Goal: Transaction & Acquisition: Book appointment/travel/reservation

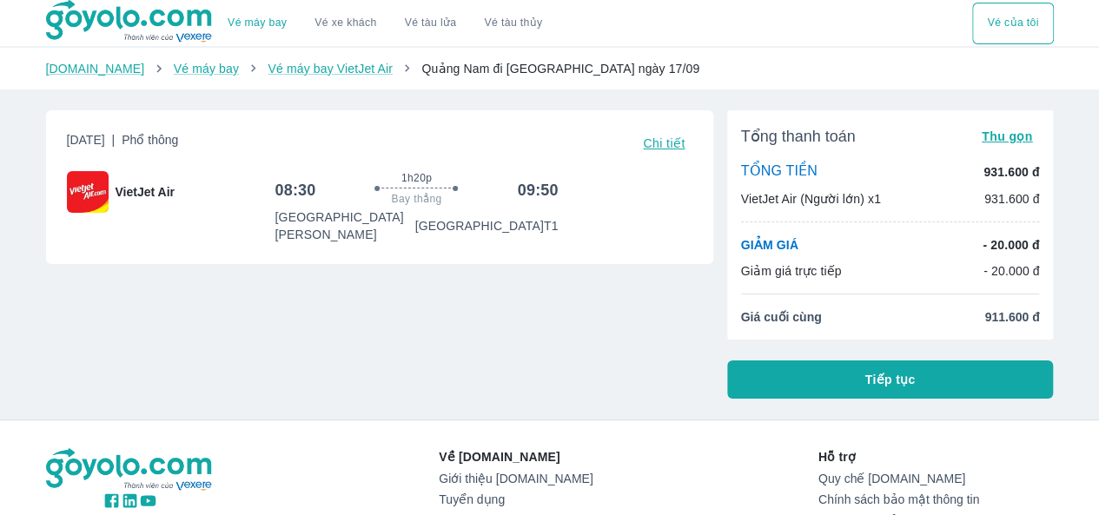
click at [954, 390] on button "Tiếp tục" at bounding box center [890, 379] width 327 height 38
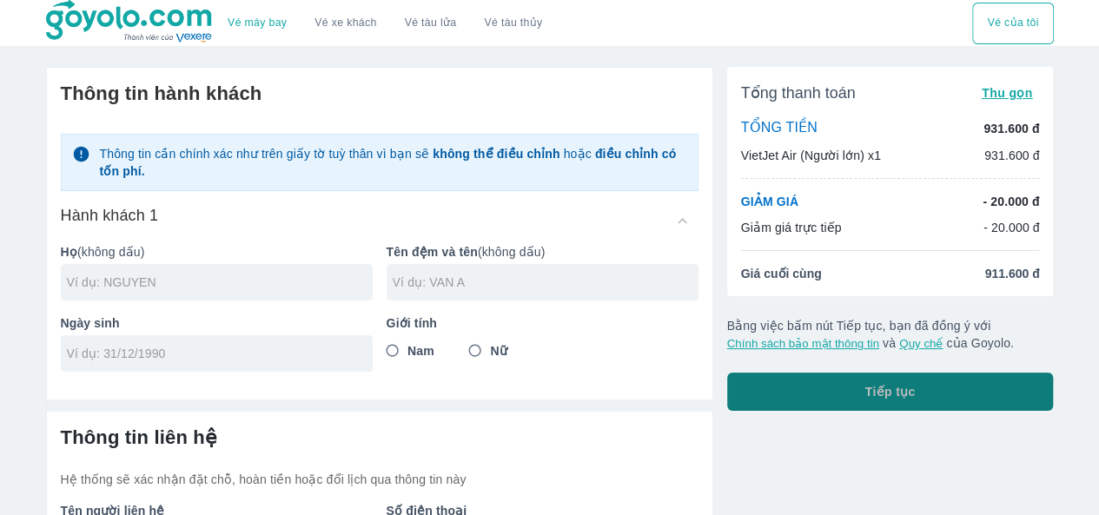
click at [913, 399] on span "Tiếp tục" at bounding box center [890, 391] width 50 height 17
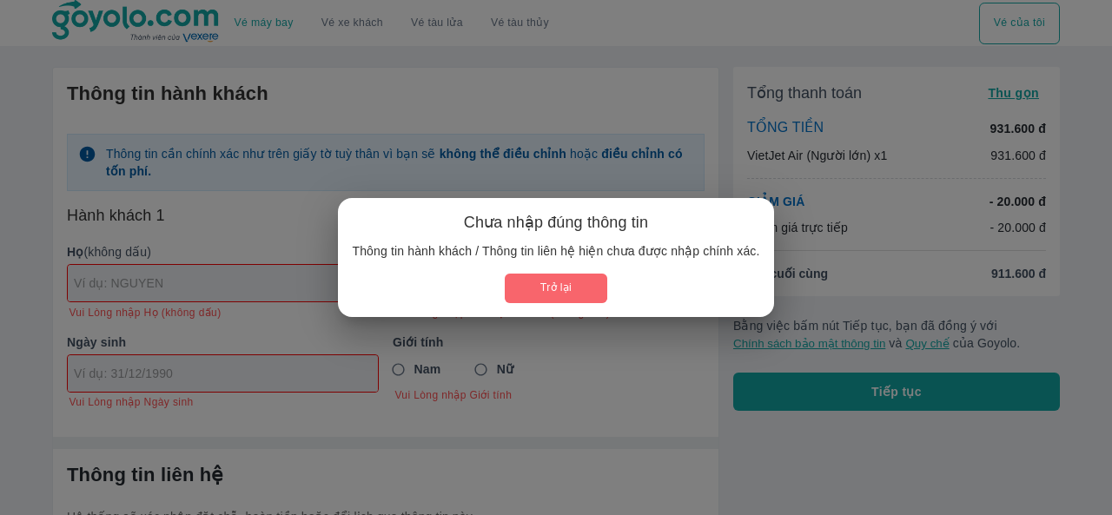
click at [543, 288] on button "Trở lại" at bounding box center [556, 288] width 102 height 29
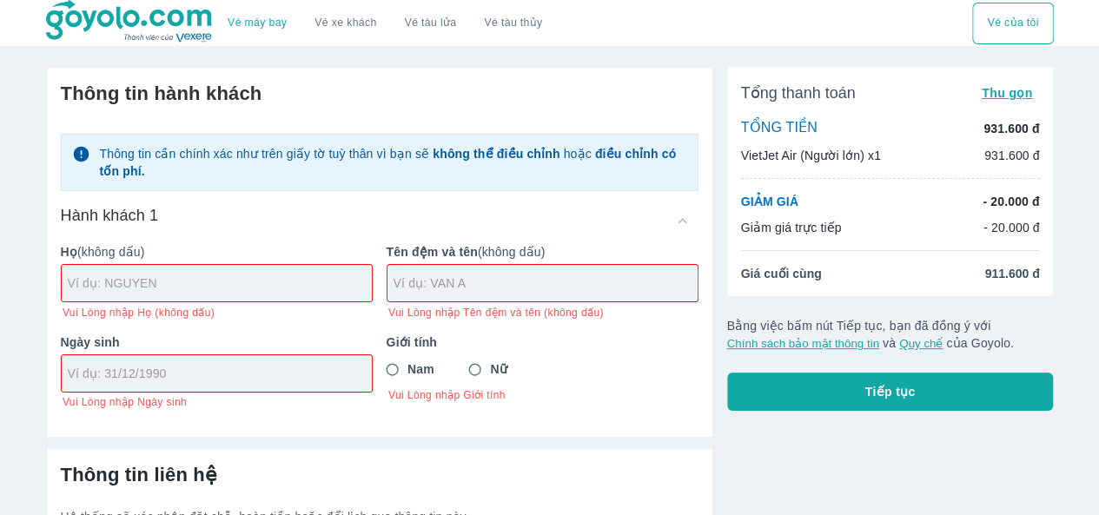
click at [153, 283] on input "text" at bounding box center [220, 282] width 304 height 17
type input "VO"
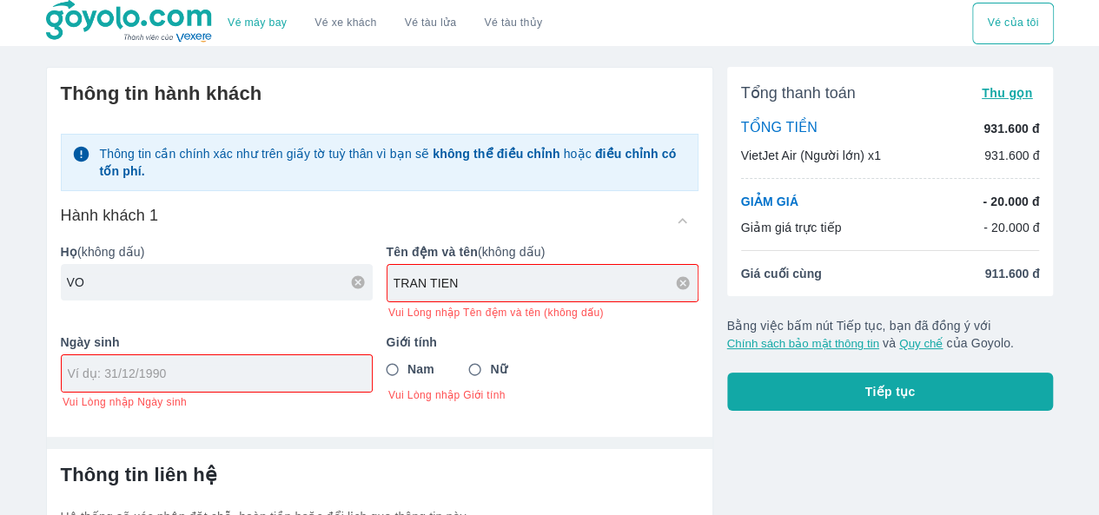
type input "TRAN TIEN"
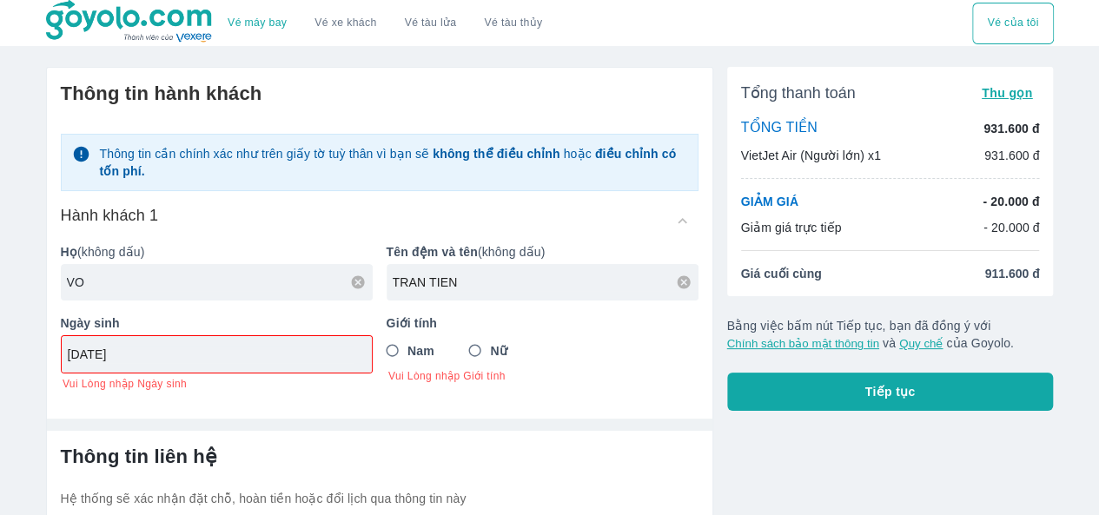
type input "[DATE]"
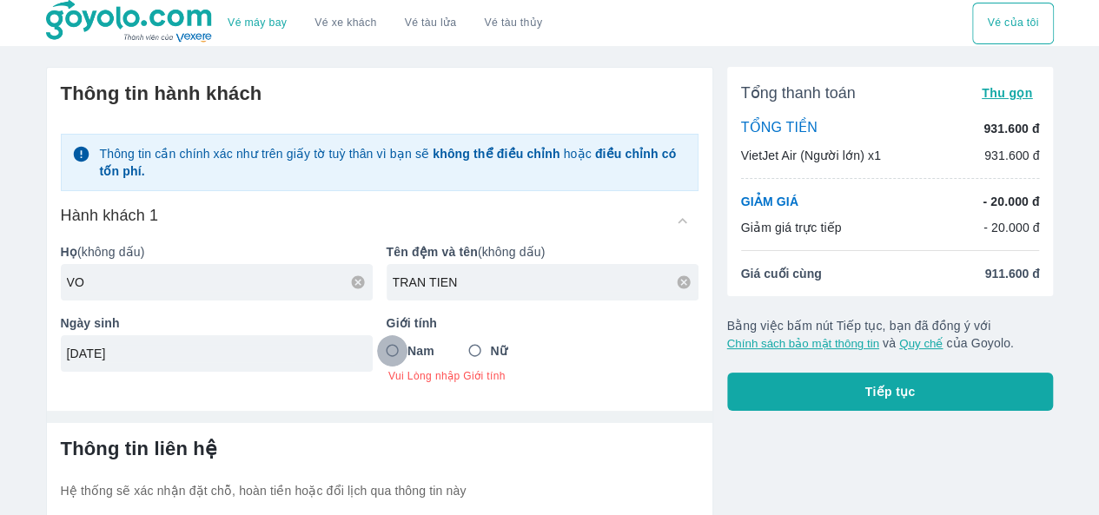
click at [400, 357] on input "Nam" at bounding box center [392, 350] width 31 height 31
radio input "true"
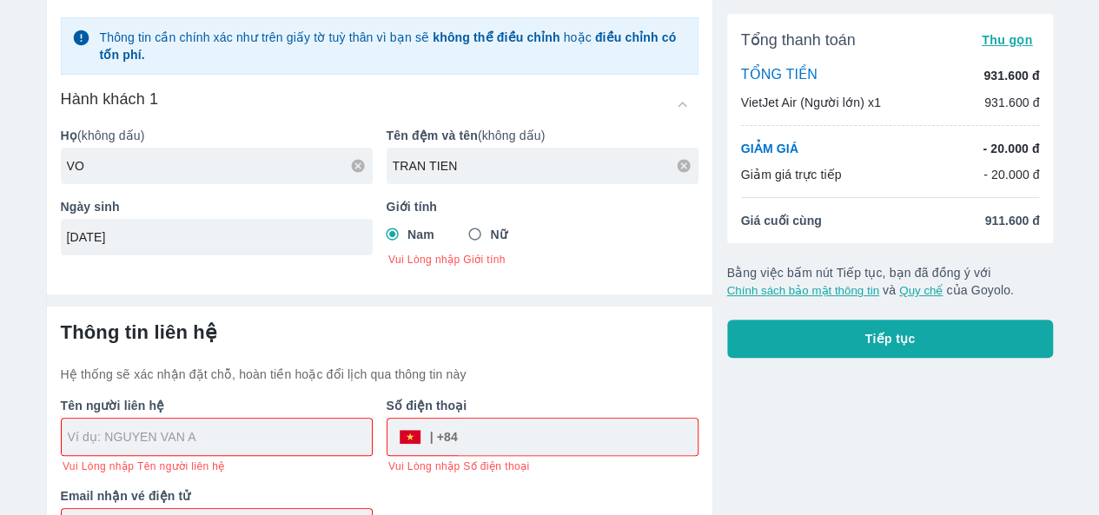
scroll to position [176, 0]
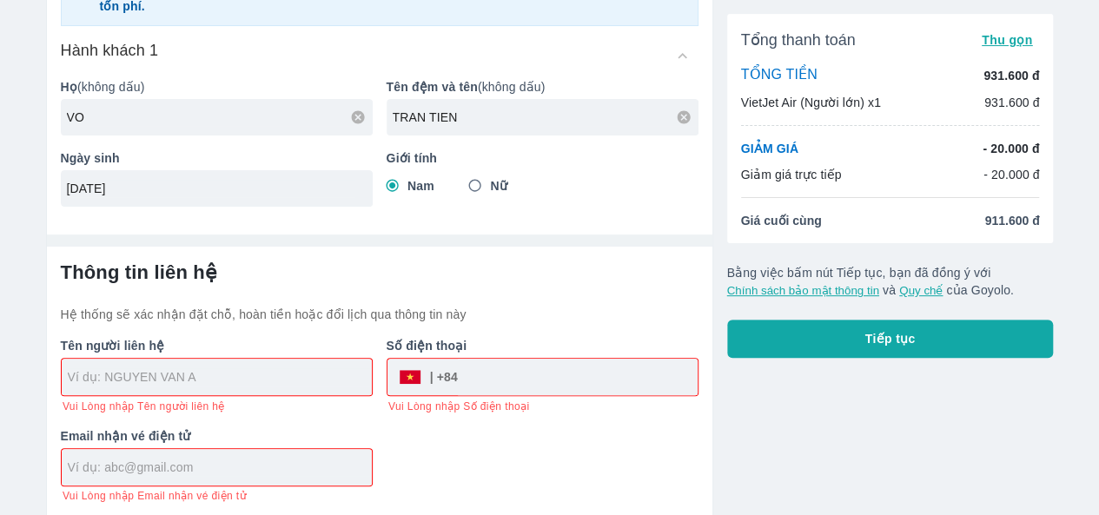
click at [558, 381] on input "tel" at bounding box center [578, 377] width 240 height 42
type input "VO TRAN TIEN"
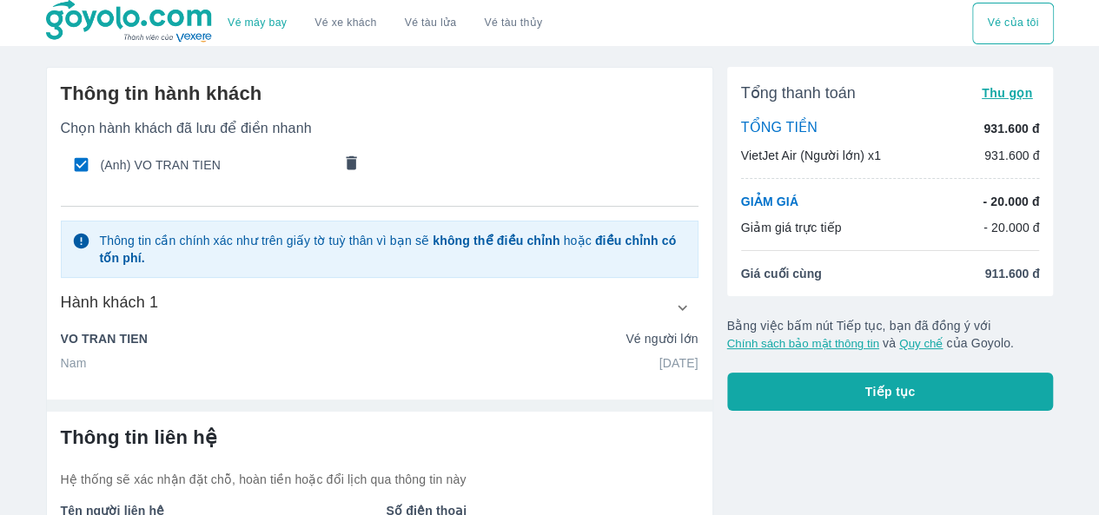
scroll to position [165, 0]
